Goal: Check status

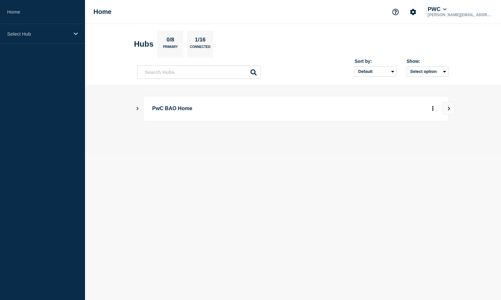
click at [161, 110] on p "PwC BAO Home" at bounding box center [241, 109] width 179 height 12
click at [70, 42] on div "Select Hub" at bounding box center [42, 34] width 85 height 20
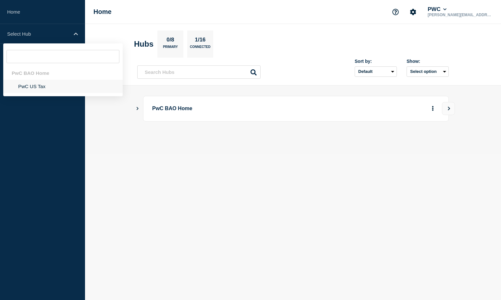
click at [35, 88] on li "PwC US Tax" at bounding box center [62, 86] width 119 height 13
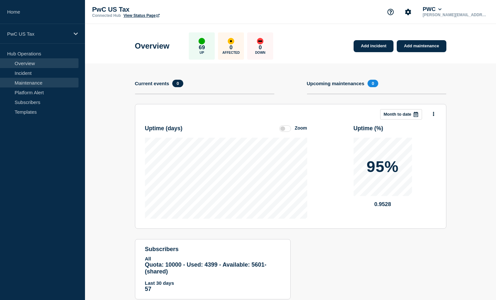
click at [46, 86] on link "Maintenance" at bounding box center [39, 83] width 78 height 10
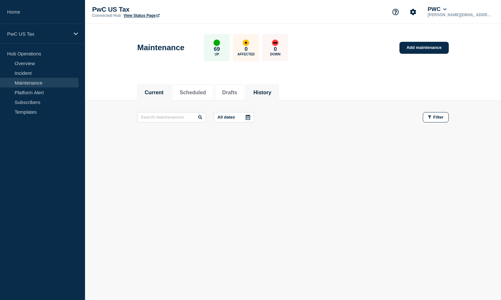
click at [262, 91] on button "History" at bounding box center [262, 93] width 18 height 6
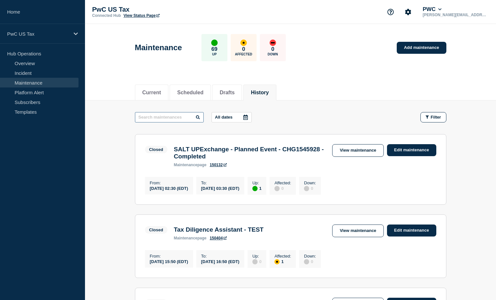
click at [163, 118] on input "text" at bounding box center [169, 117] width 69 height 10
paste input "CHG1542571"
type input "CHG1542571"
